Goal: Task Accomplishment & Management: Manage account settings

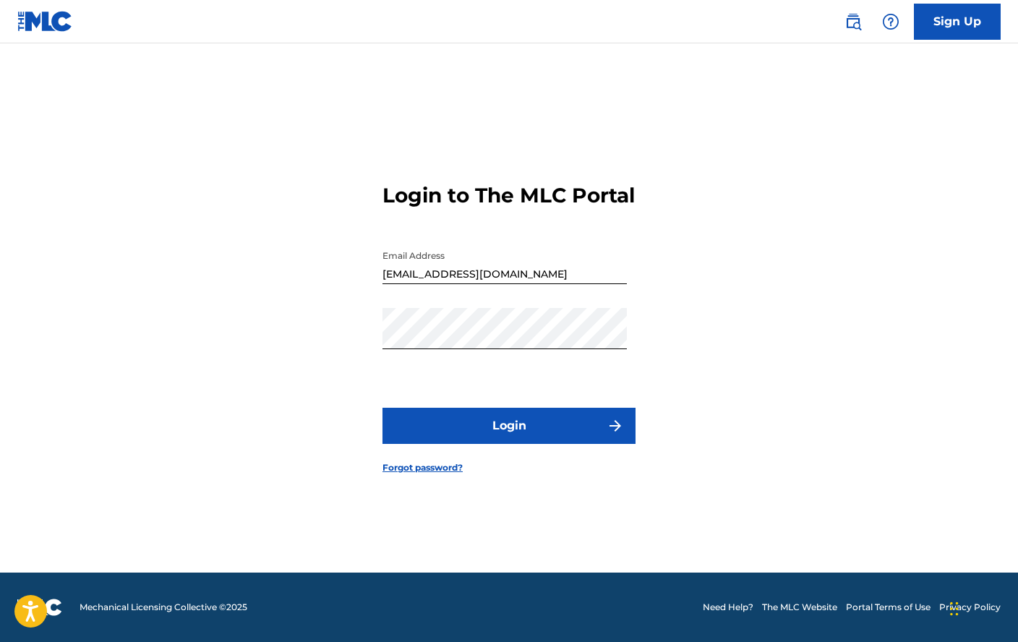
click at [609, 434] on img "submit" at bounding box center [614, 425] width 17 height 17
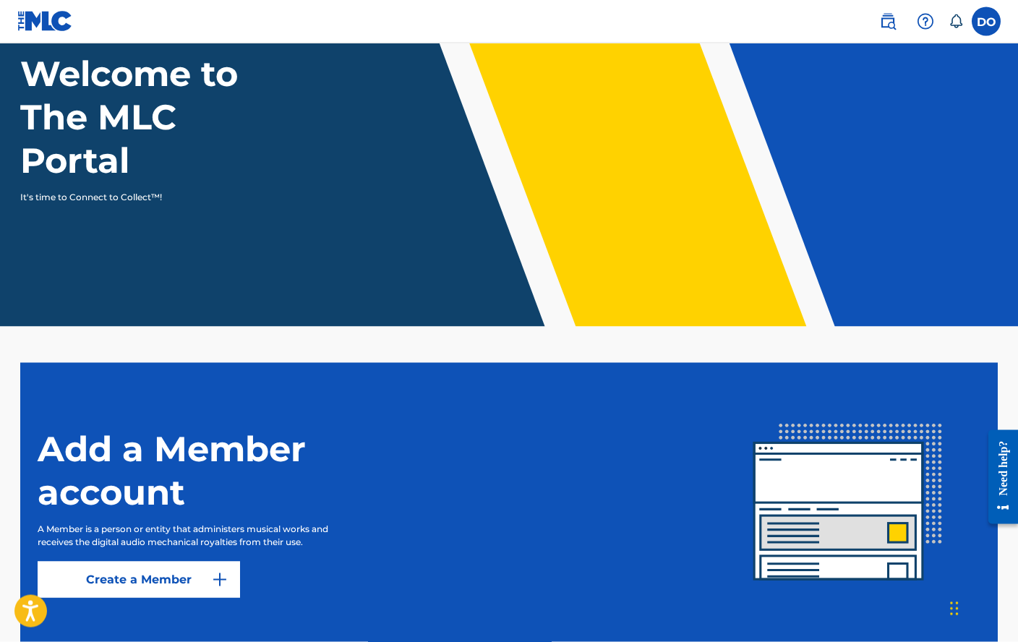
scroll to position [98, 0]
click at [204, 573] on link "Create a Member" at bounding box center [139, 579] width 202 height 36
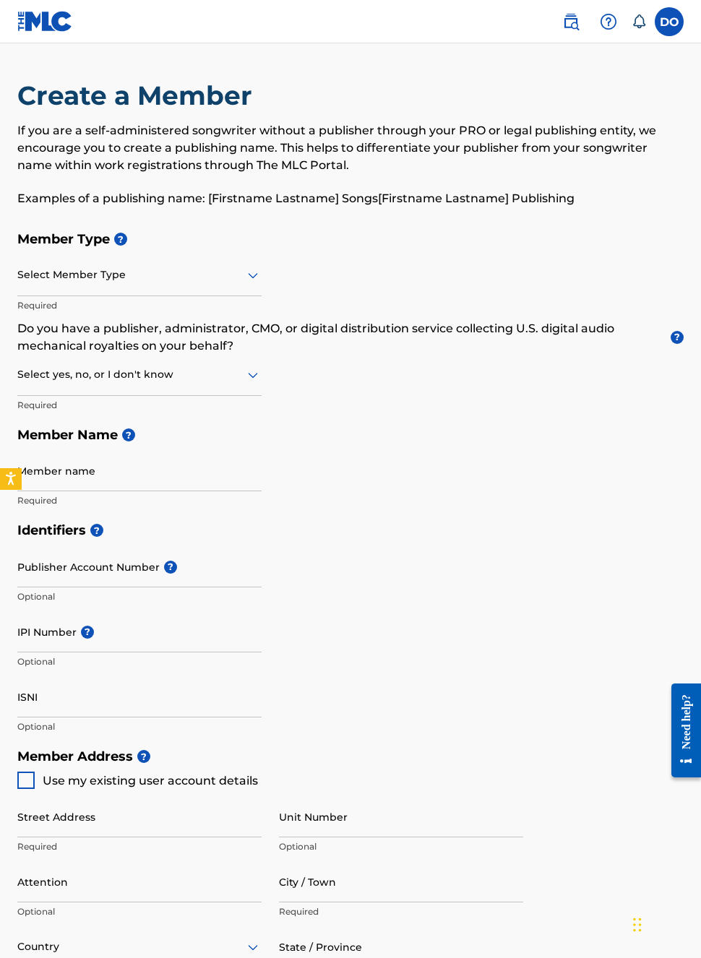
click at [671, 18] on label at bounding box center [669, 21] width 29 height 29
click at [669, 22] on input "DO [PERSON_NAME] [EMAIL_ADDRESS][DOMAIN_NAME] Notification Preferences Profile …" at bounding box center [669, 22] width 0 height 0
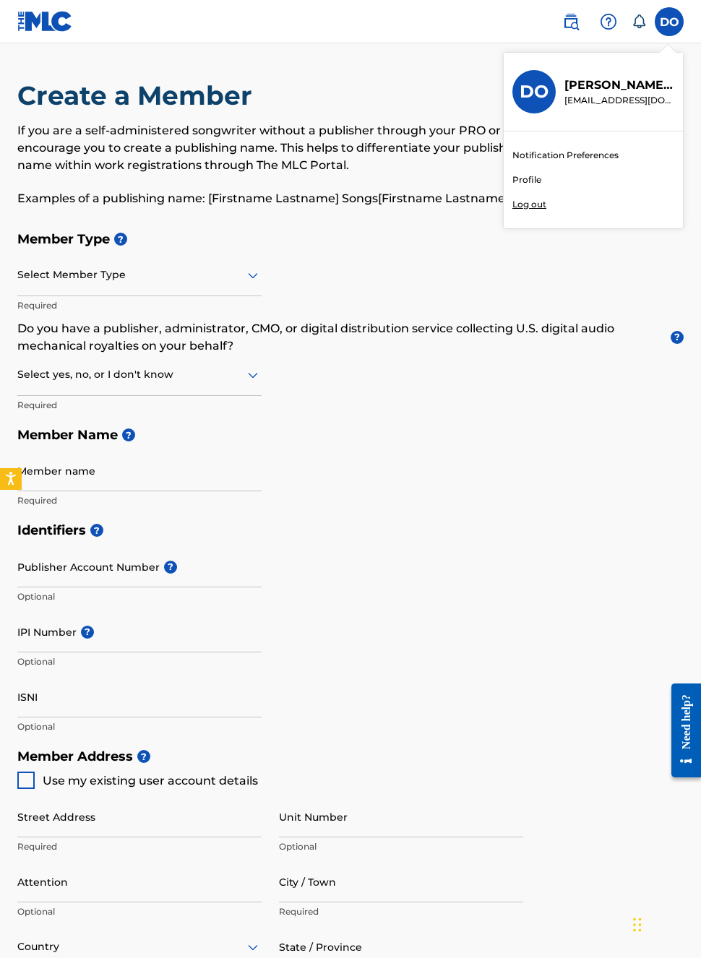
click at [532, 94] on h3 "DO" at bounding box center [534, 92] width 29 height 22
click at [669, 22] on input "DO [PERSON_NAME] [EMAIL_ADDRESS][DOMAIN_NAME] Notification Preferences Profile …" at bounding box center [669, 22] width 0 height 0
click at [601, 94] on p "[EMAIL_ADDRESS][DOMAIN_NAME]" at bounding box center [619, 100] width 110 height 13
click at [669, 22] on input "DO [PERSON_NAME] [EMAIL_ADDRESS][DOMAIN_NAME] Notification Preferences Profile …" at bounding box center [669, 22] width 0 height 0
click at [533, 181] on link "Profile" at bounding box center [526, 179] width 29 height 13
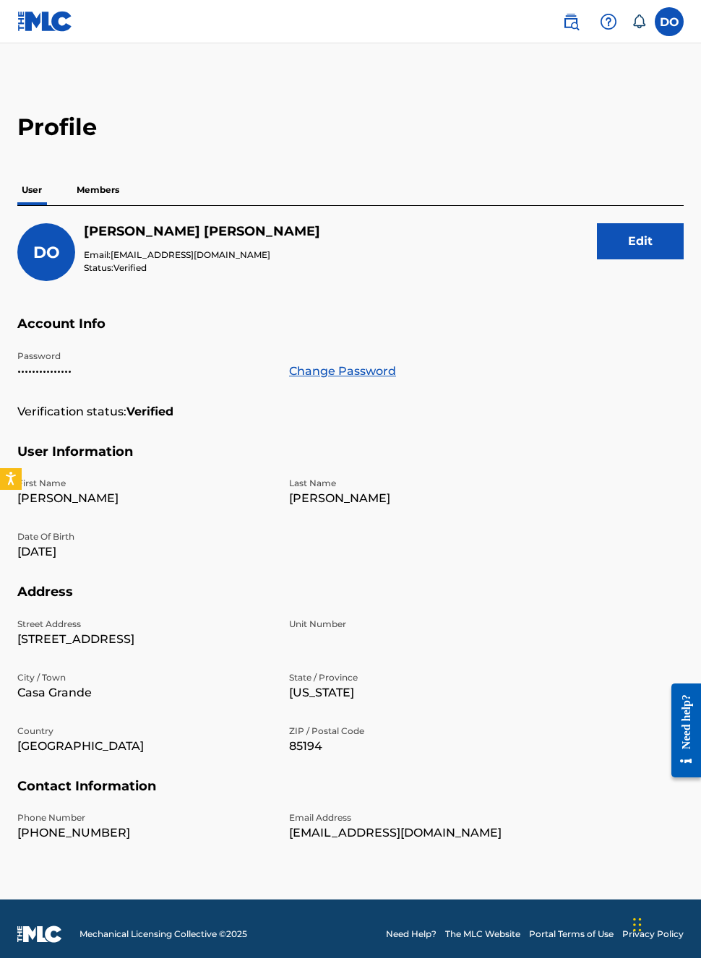
click at [640, 247] on button "Edit" at bounding box center [640, 241] width 87 height 36
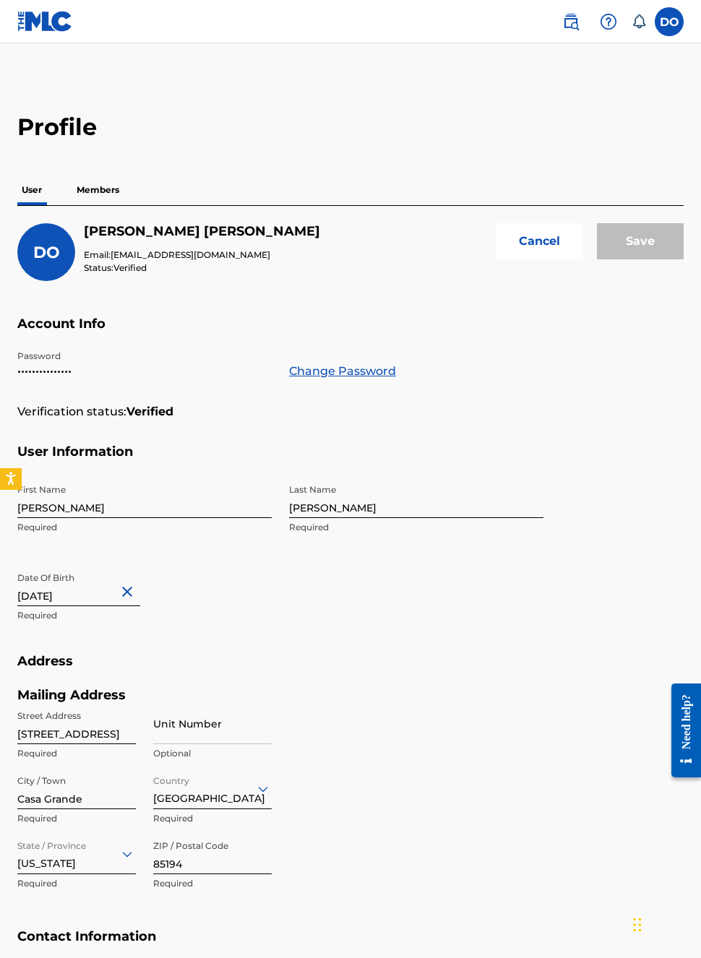
click at [50, 246] on span "DO" at bounding box center [46, 253] width 27 height 20
click at [560, 245] on button "Cancel" at bounding box center [539, 241] width 87 height 36
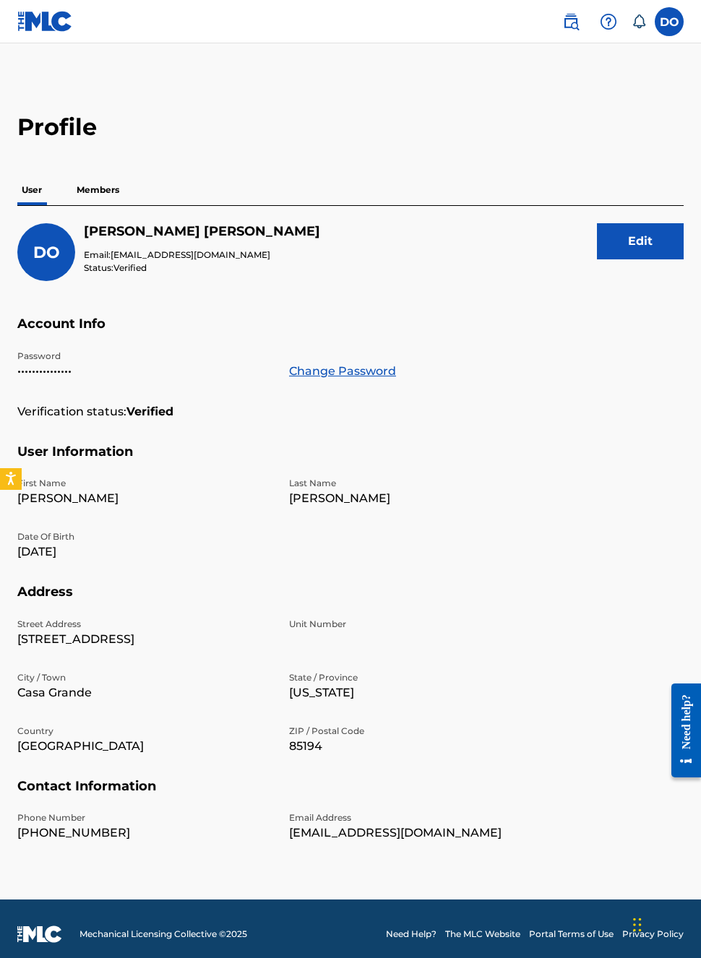
click at [50, 240] on div "DO" at bounding box center [46, 252] width 58 height 58
click at [109, 178] on p "Members" at bounding box center [97, 190] width 51 height 30
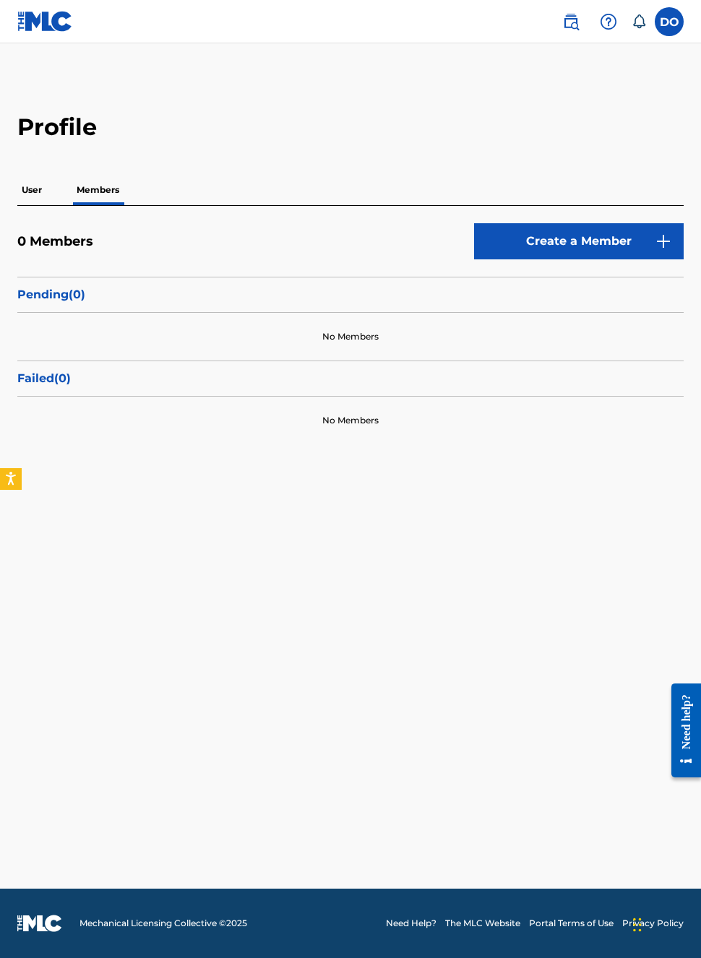
click at [387, 641] on main "Profile User Members 0 Members Create a Member Pending ( 0 ) No Members Failed …" at bounding box center [350, 466] width 701 height 846
